Goal: Find specific page/section: Find specific page/section

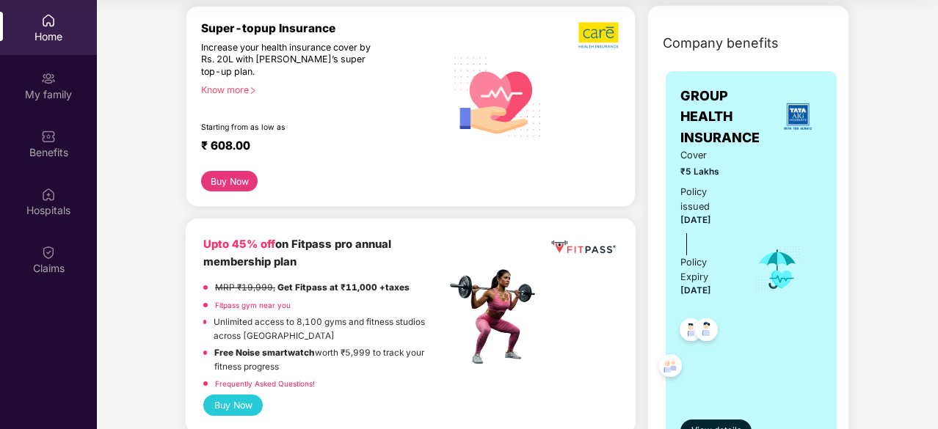
scroll to position [440, 0]
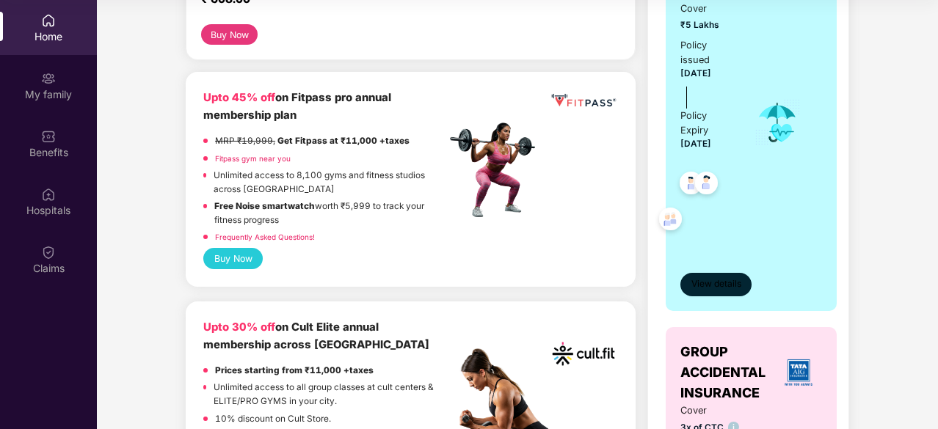
click at [729, 277] on span "View details" at bounding box center [716, 284] width 50 height 14
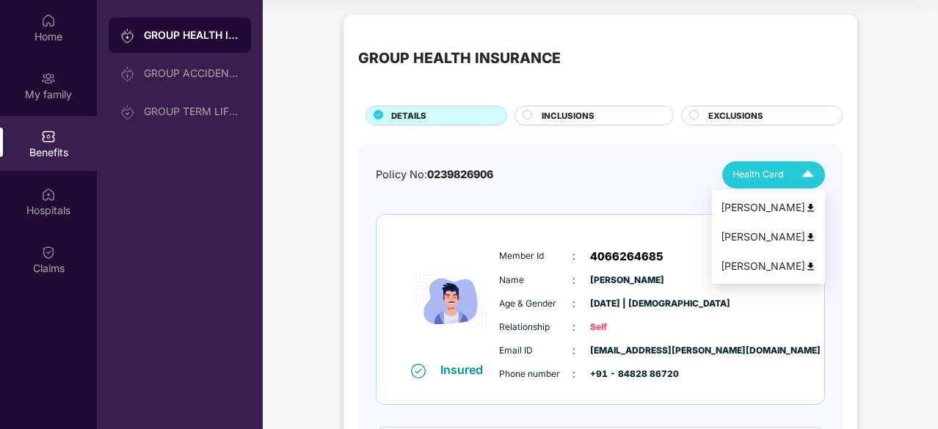
click at [760, 203] on div "[PERSON_NAME]" at bounding box center [768, 208] width 95 height 16
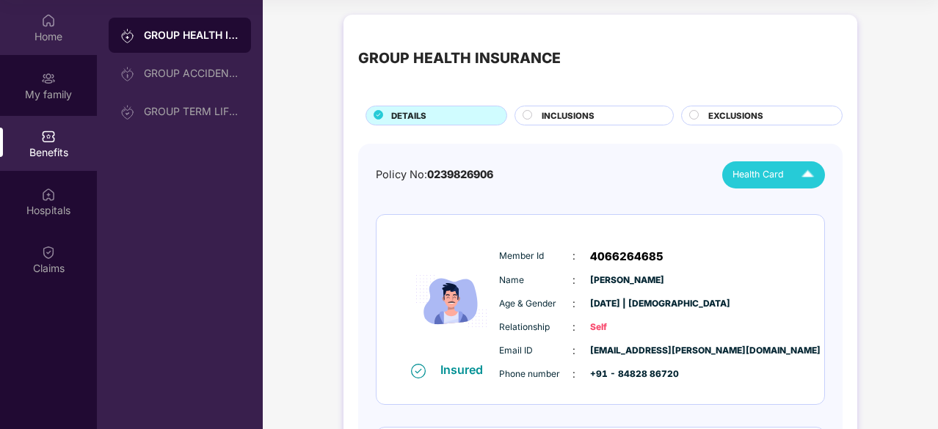
click at [51, 15] on img at bounding box center [48, 20] width 15 height 15
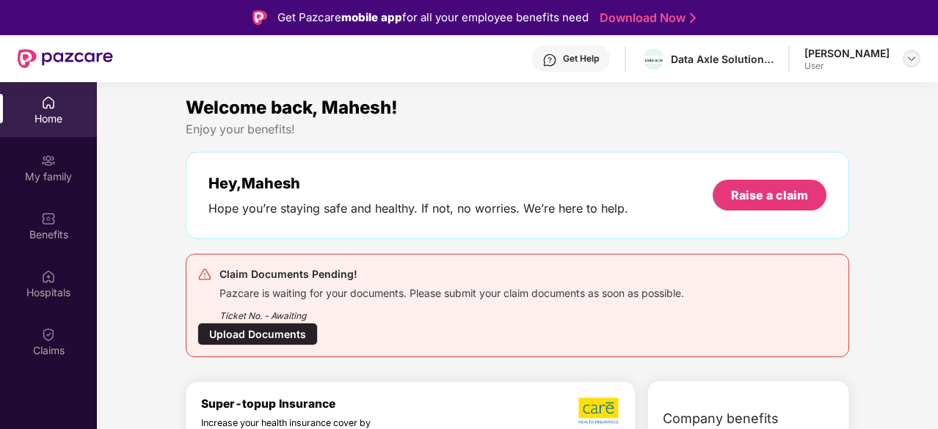
click at [907, 55] on img at bounding box center [912, 59] width 12 height 12
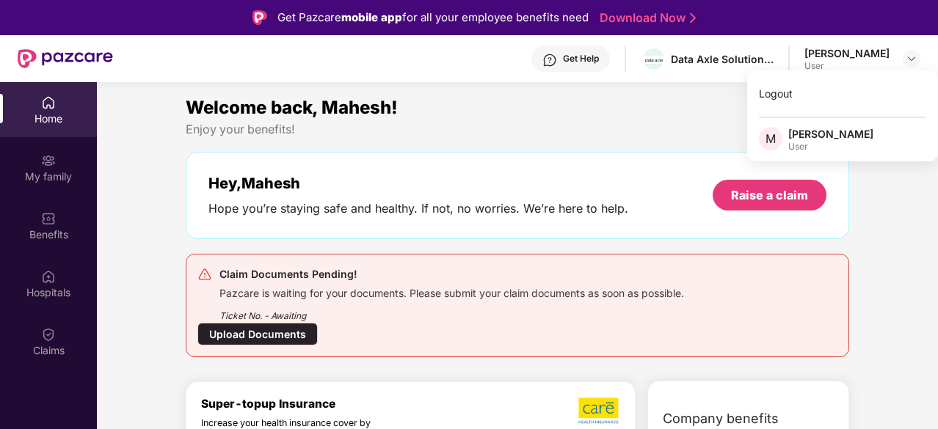
click at [804, 139] on div "[PERSON_NAME]" at bounding box center [830, 134] width 85 height 14
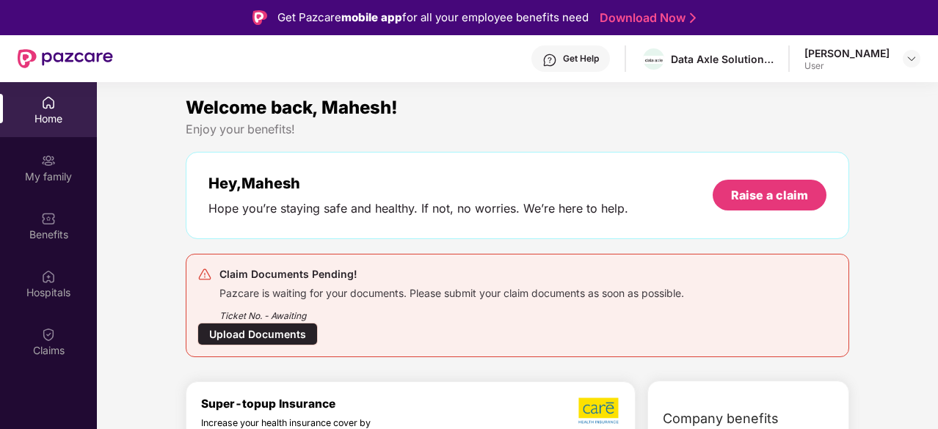
click at [832, 54] on div "[PERSON_NAME]" at bounding box center [846, 53] width 85 height 14
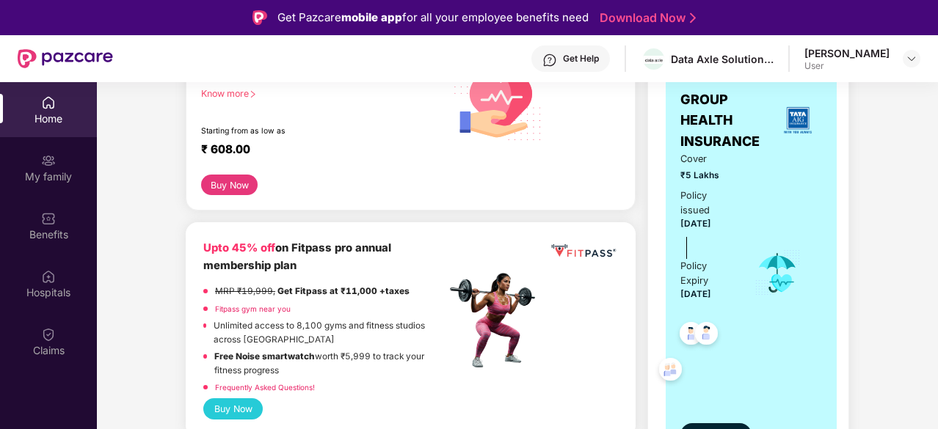
scroll to position [367, 0]
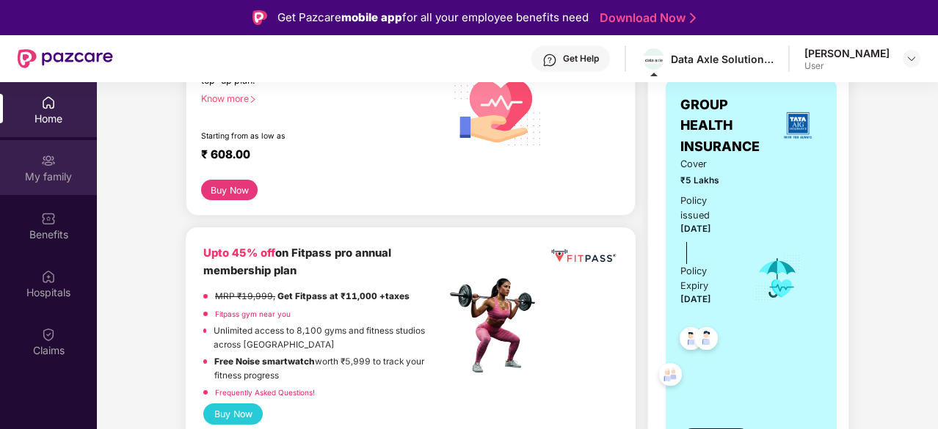
click at [50, 177] on div "My family" at bounding box center [48, 177] width 97 height 15
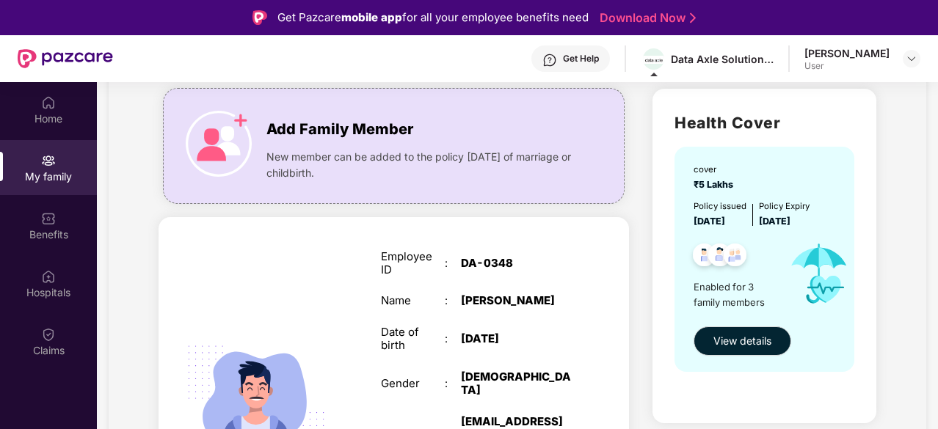
scroll to position [147, 0]
